Goal: Find specific page/section: Find specific page/section

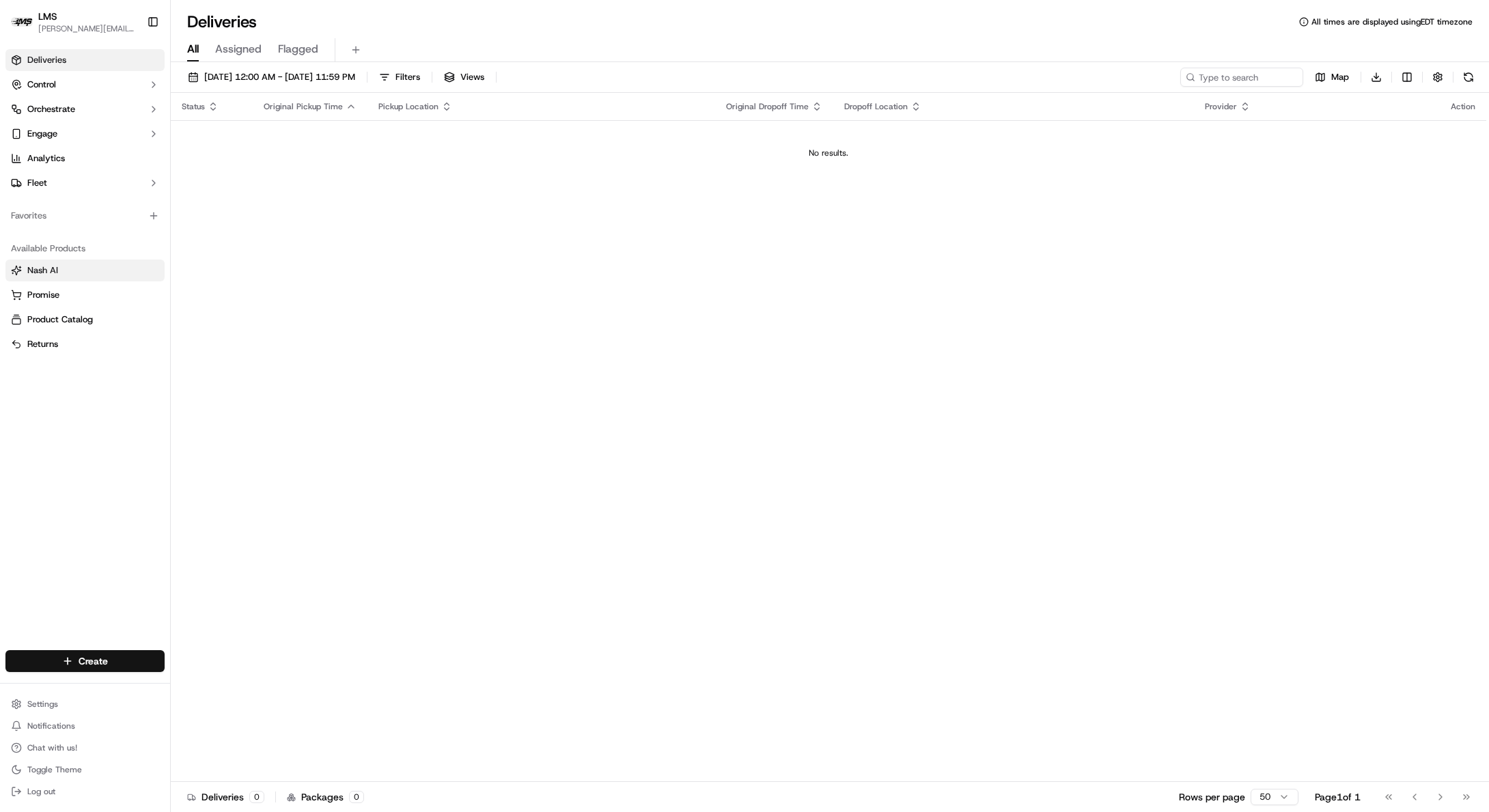
click at [42, 271] on span "Nash AI" at bounding box center [42, 271] width 30 height 13
